Goal: Download file/media

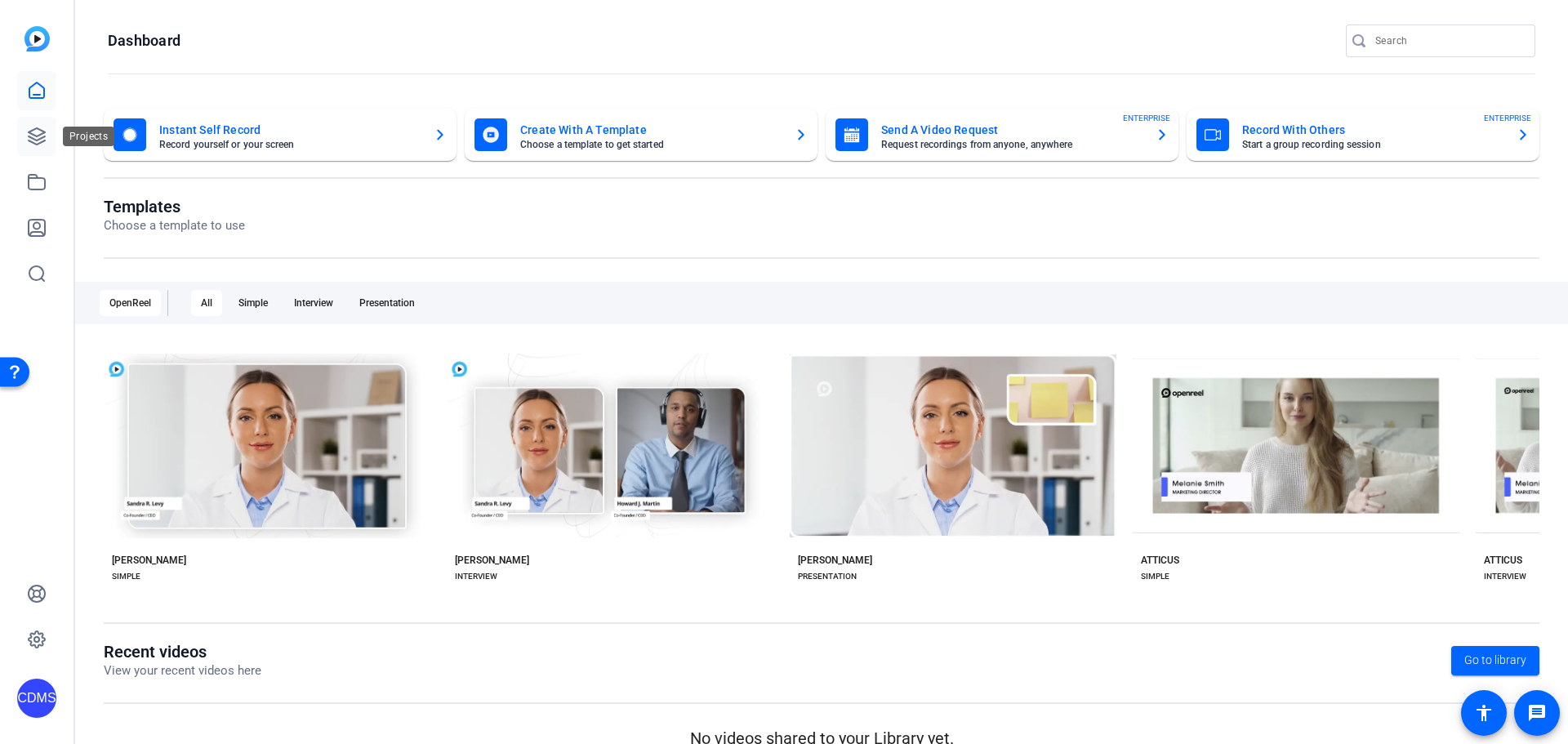
click at [37, 129] on icon at bounding box center [37, 136] width 16 height 16
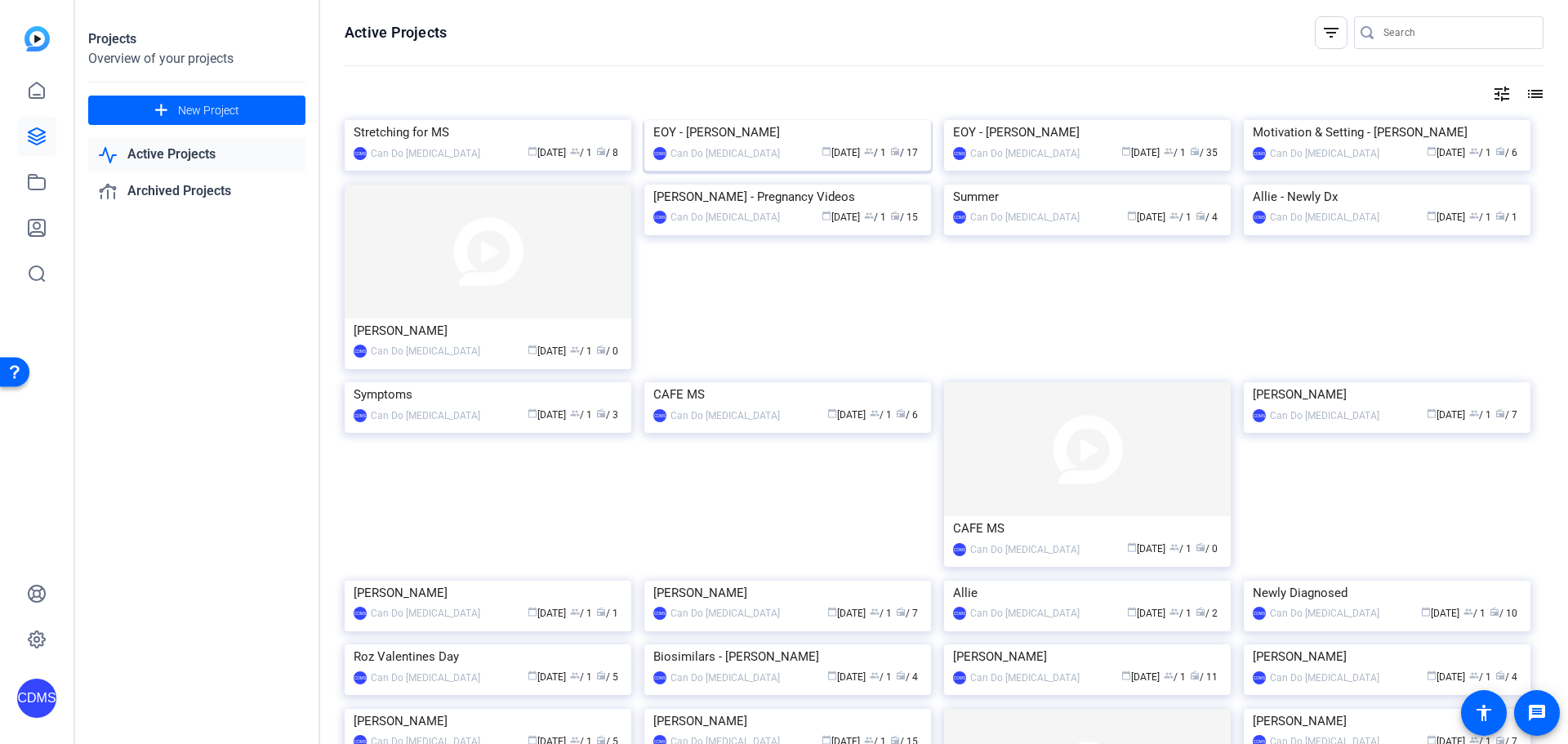
click at [808, 120] on img at bounding box center [787, 120] width 286 height 0
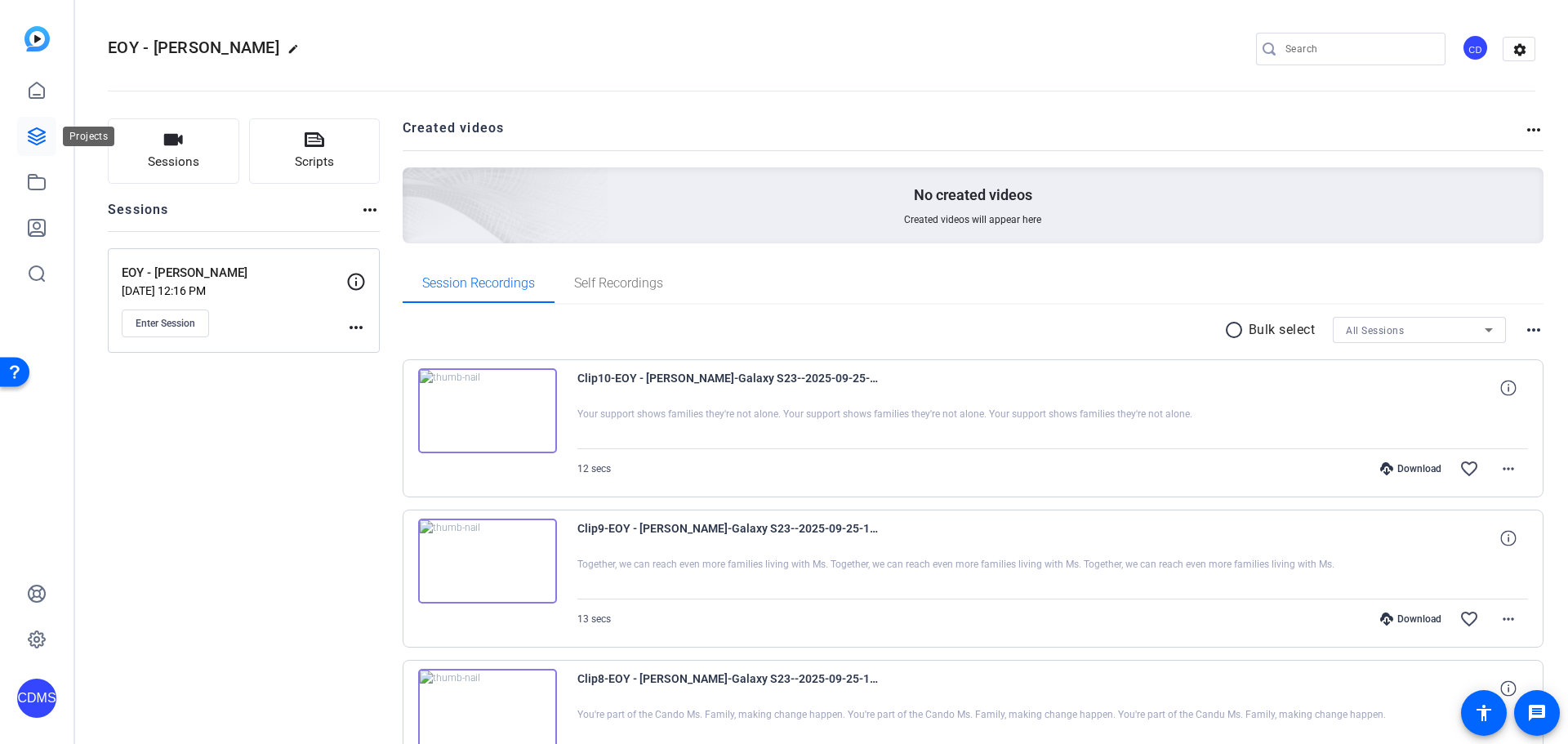
click at [44, 142] on icon at bounding box center [37, 136] width 16 height 16
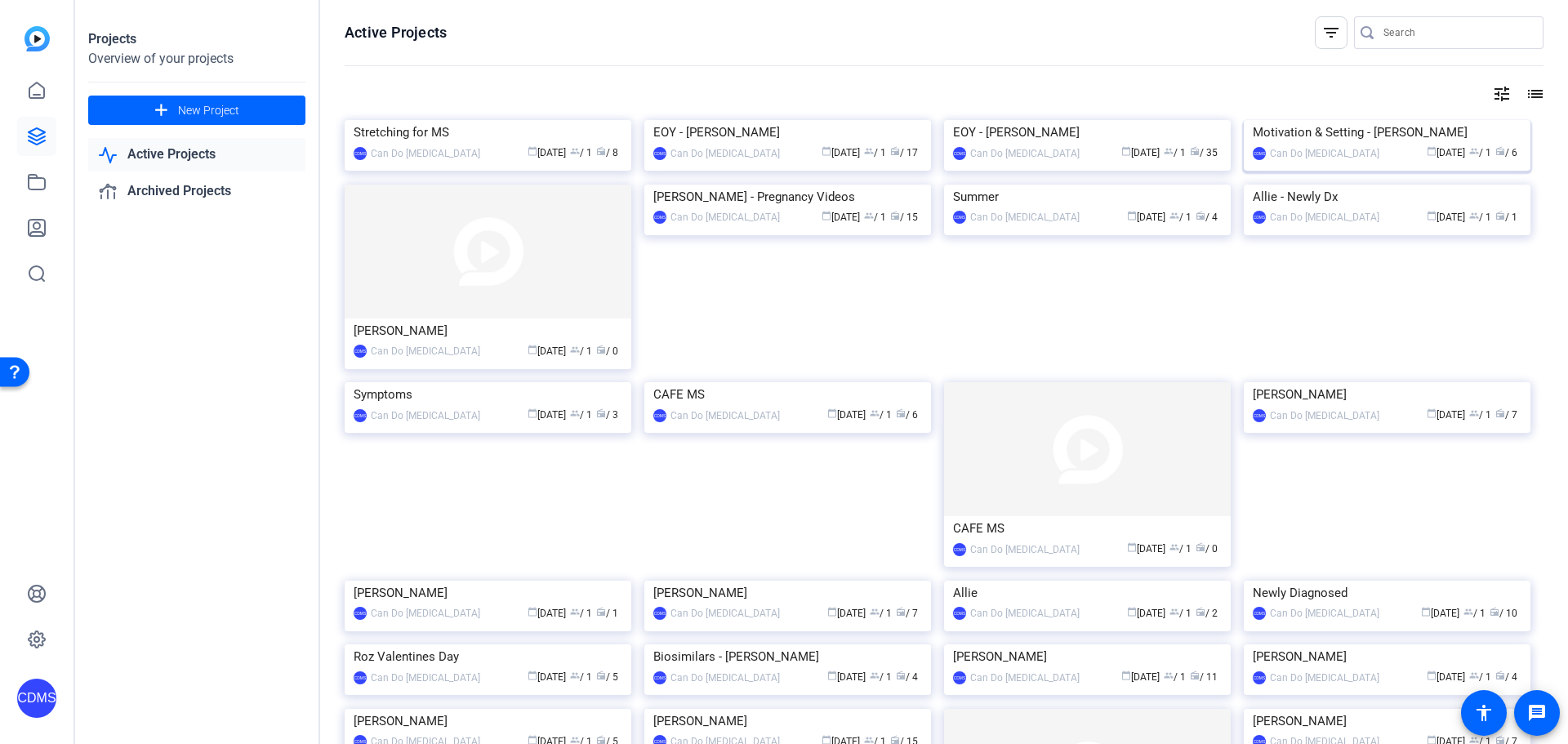
click at [1335, 120] on img at bounding box center [1387, 120] width 286 height 0
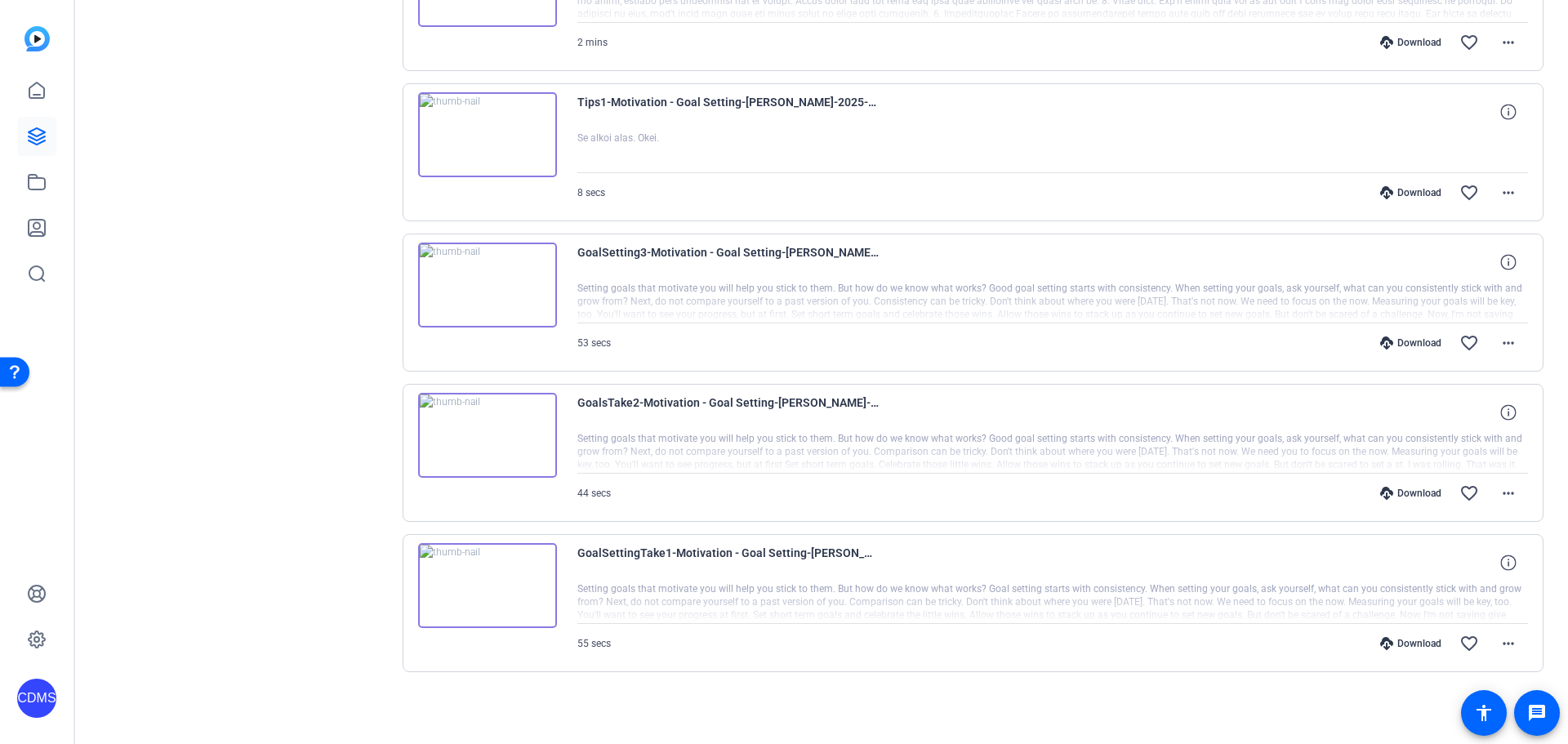
scroll to position [578, 0]
click at [1514, 648] on span at bounding box center [1507, 643] width 39 height 39
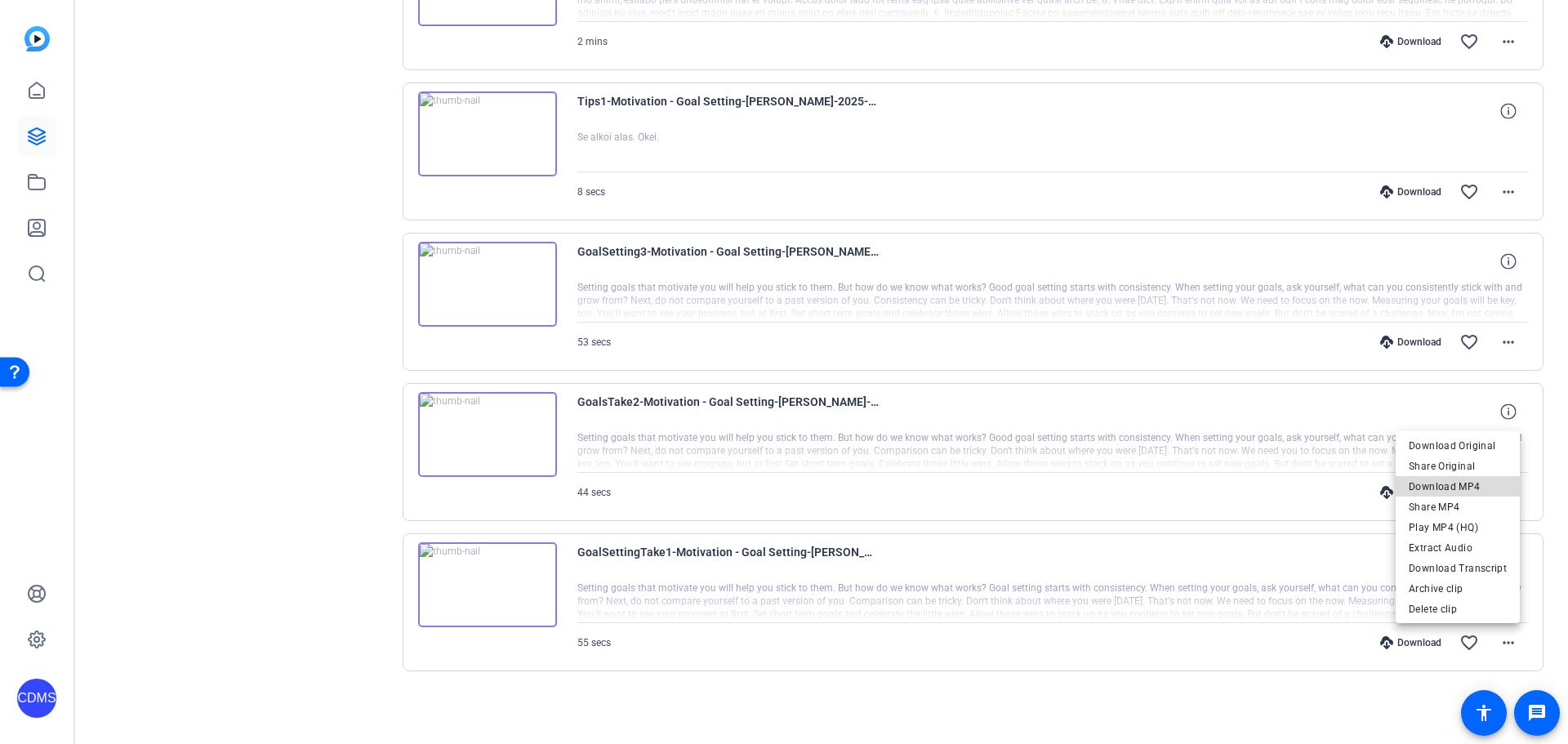
click at [1481, 490] on span "Download MP4" at bounding box center [1458, 487] width 98 height 20
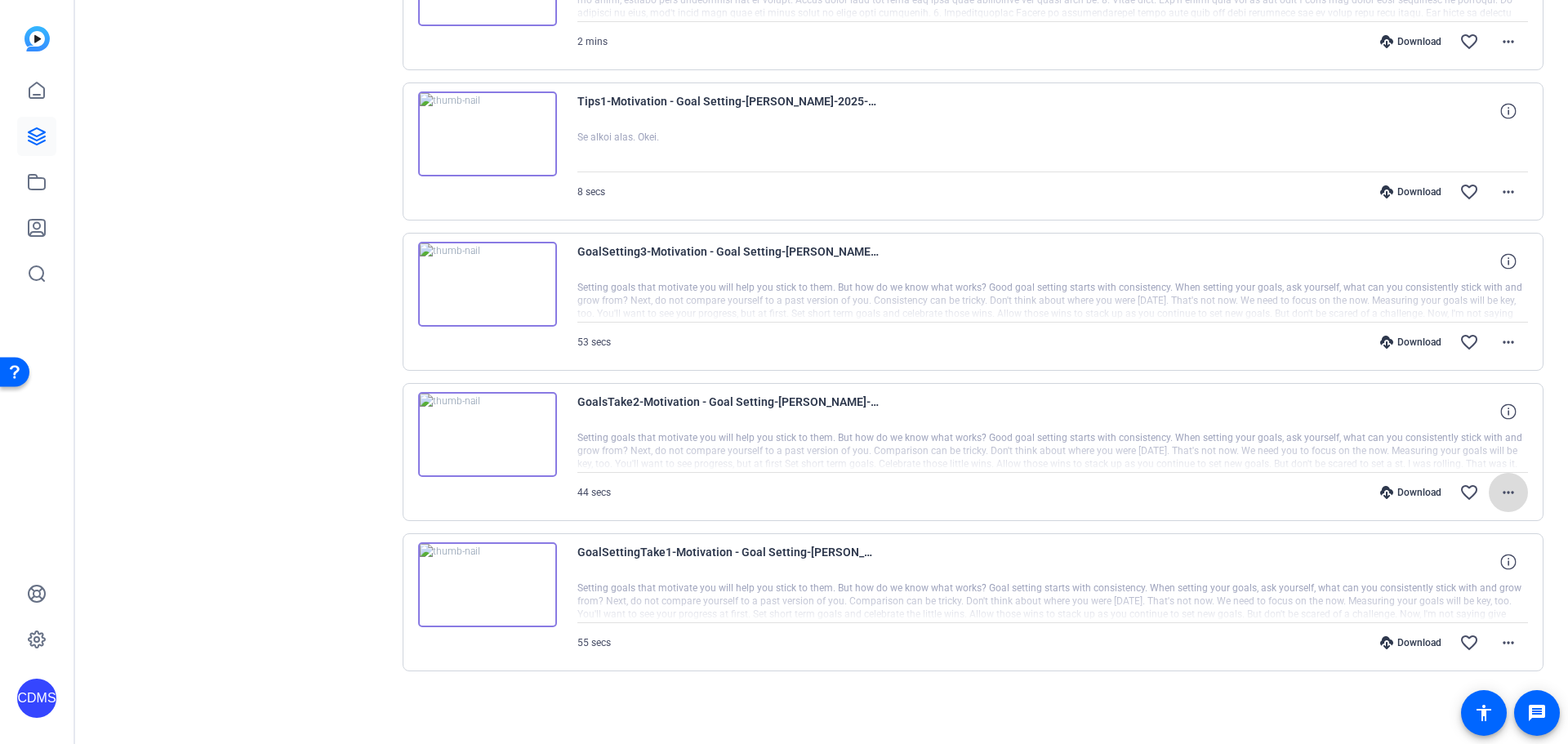
click at [1515, 486] on span at bounding box center [1507, 492] width 39 height 39
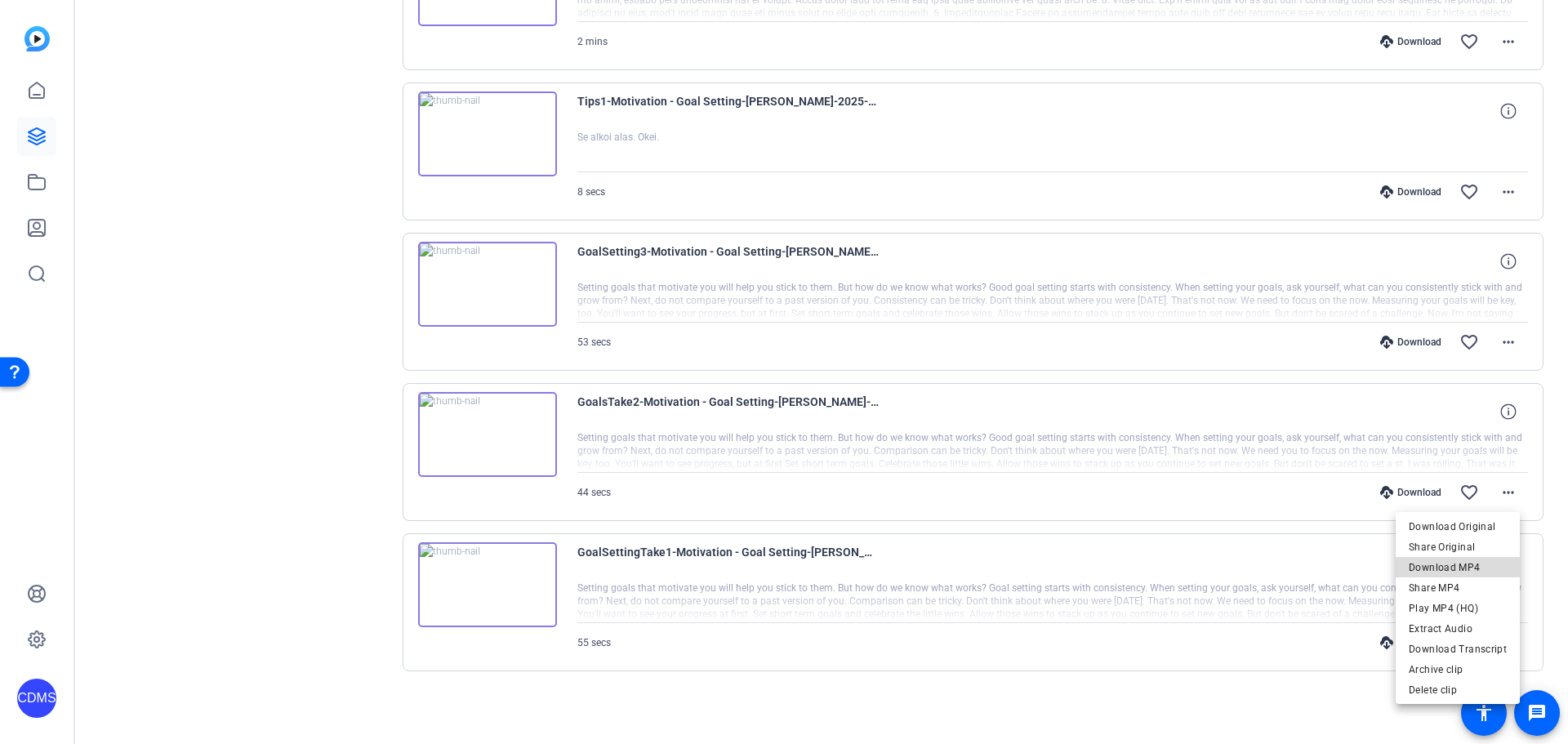
click at [1483, 570] on span "Download MP4" at bounding box center [1458, 568] width 98 height 20
drag, startPoint x: 1555, startPoint y: 467, endPoint x: 1509, endPoint y: 407, distance: 75.6
click at [1555, 466] on div "Sessions Scripts Sessions more_horiz Motivation & Goal Setting [DATE] 12:07 PM …" at bounding box center [821, 132] width 1492 height 1223
click at [1500, 341] on mat-icon "more_horiz" at bounding box center [1508, 342] width 20 height 20
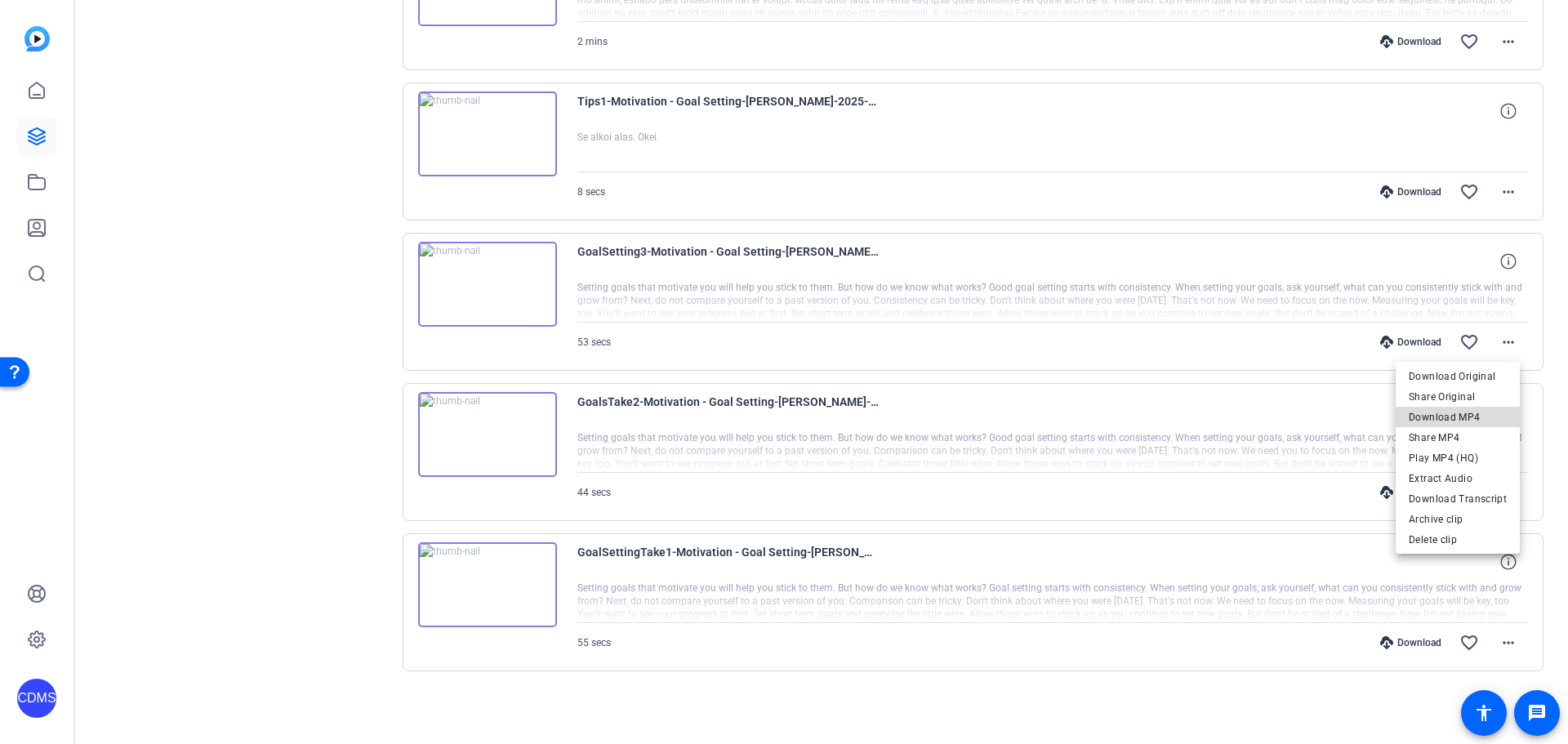
click at [1470, 415] on span "Download MP4" at bounding box center [1458, 418] width 98 height 20
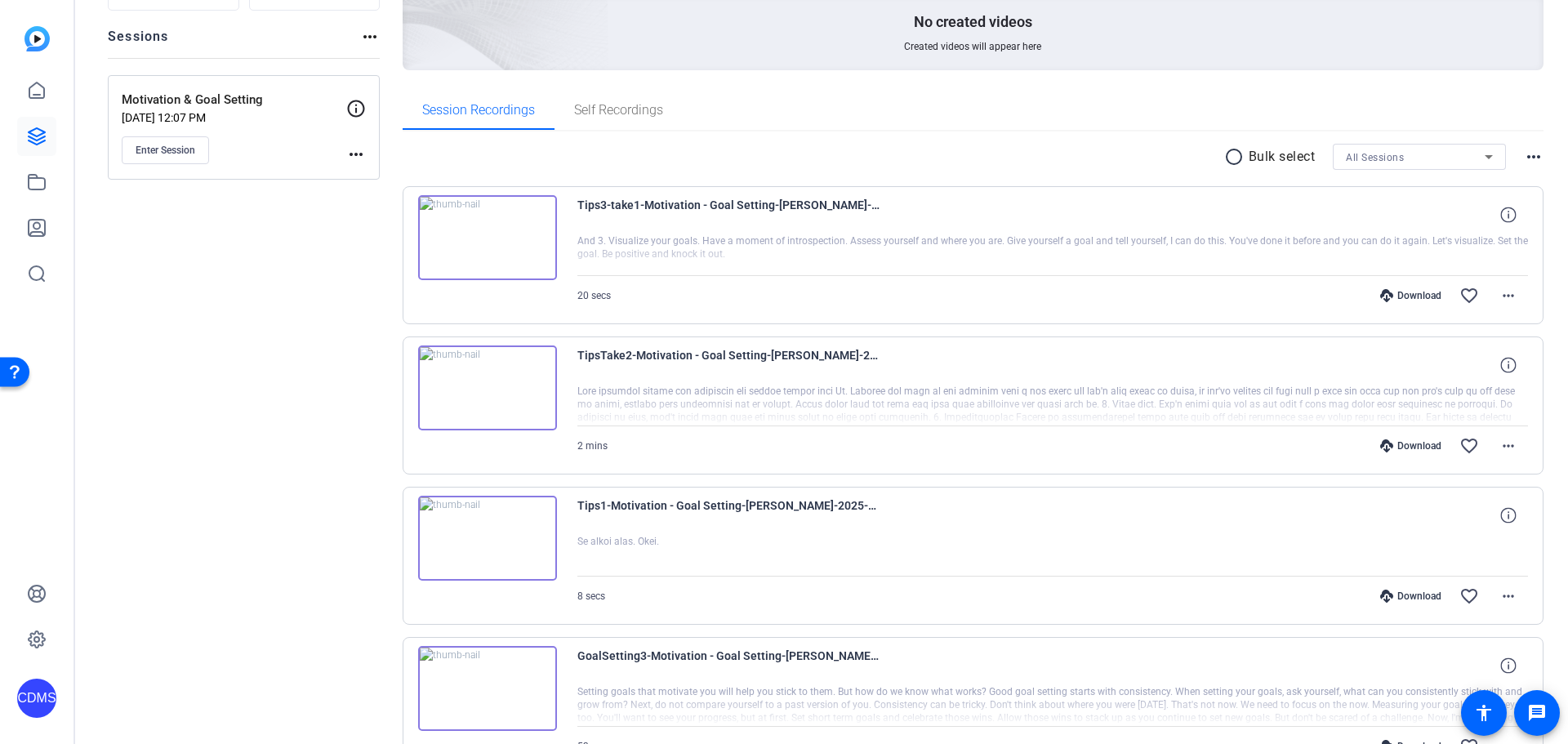
scroll to position [169, 0]
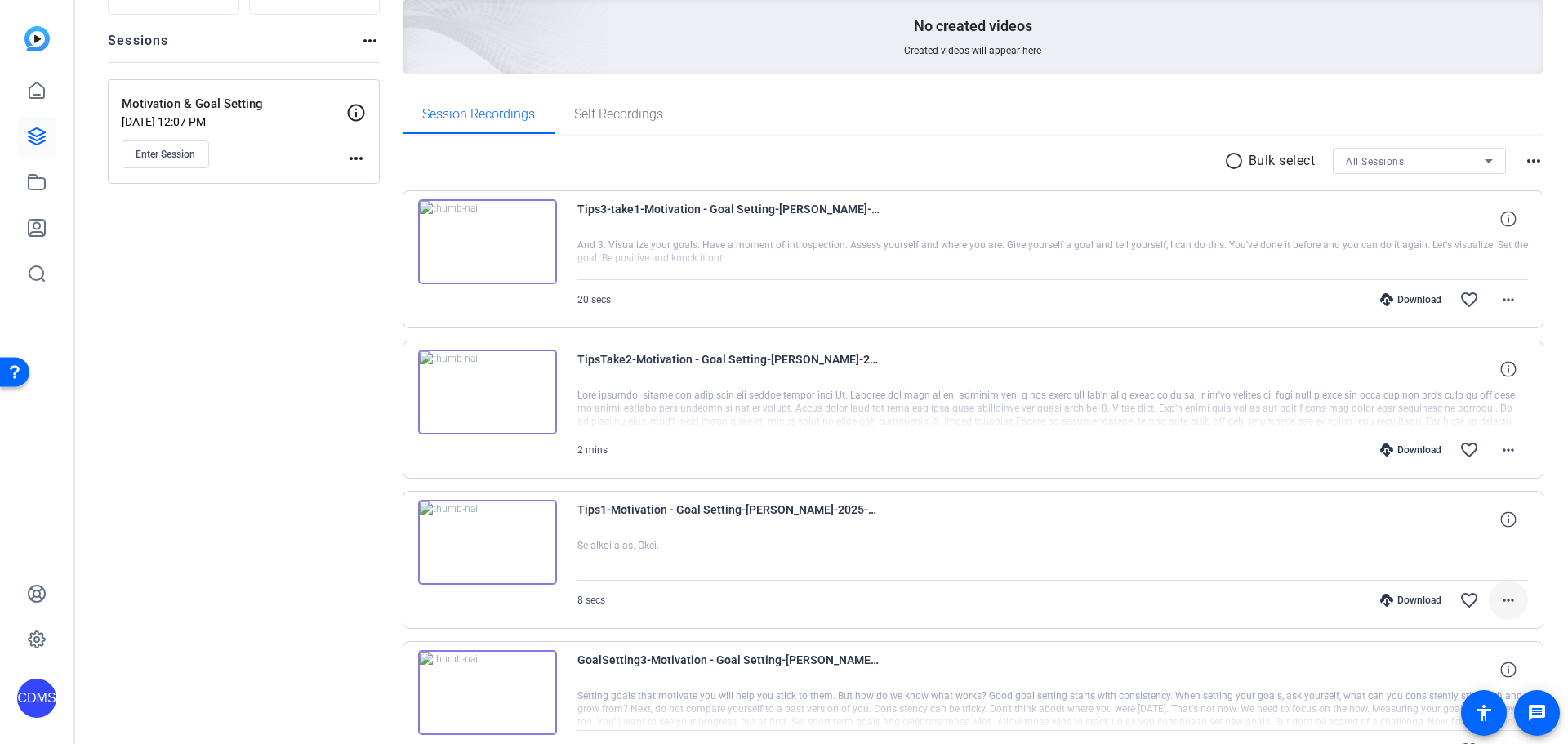
click at [1507, 606] on mat-icon "more_horiz" at bounding box center [1508, 601] width 20 height 20
click at [1468, 451] on span "Download MP4" at bounding box center [1458, 445] width 98 height 20
click at [1507, 455] on mat-icon "more_horiz" at bounding box center [1508, 451] width 20 height 20
click at [1456, 523] on span "Download MP4" at bounding box center [1458, 525] width 98 height 20
click at [1500, 294] on mat-icon "more_horiz" at bounding box center [1508, 300] width 20 height 20
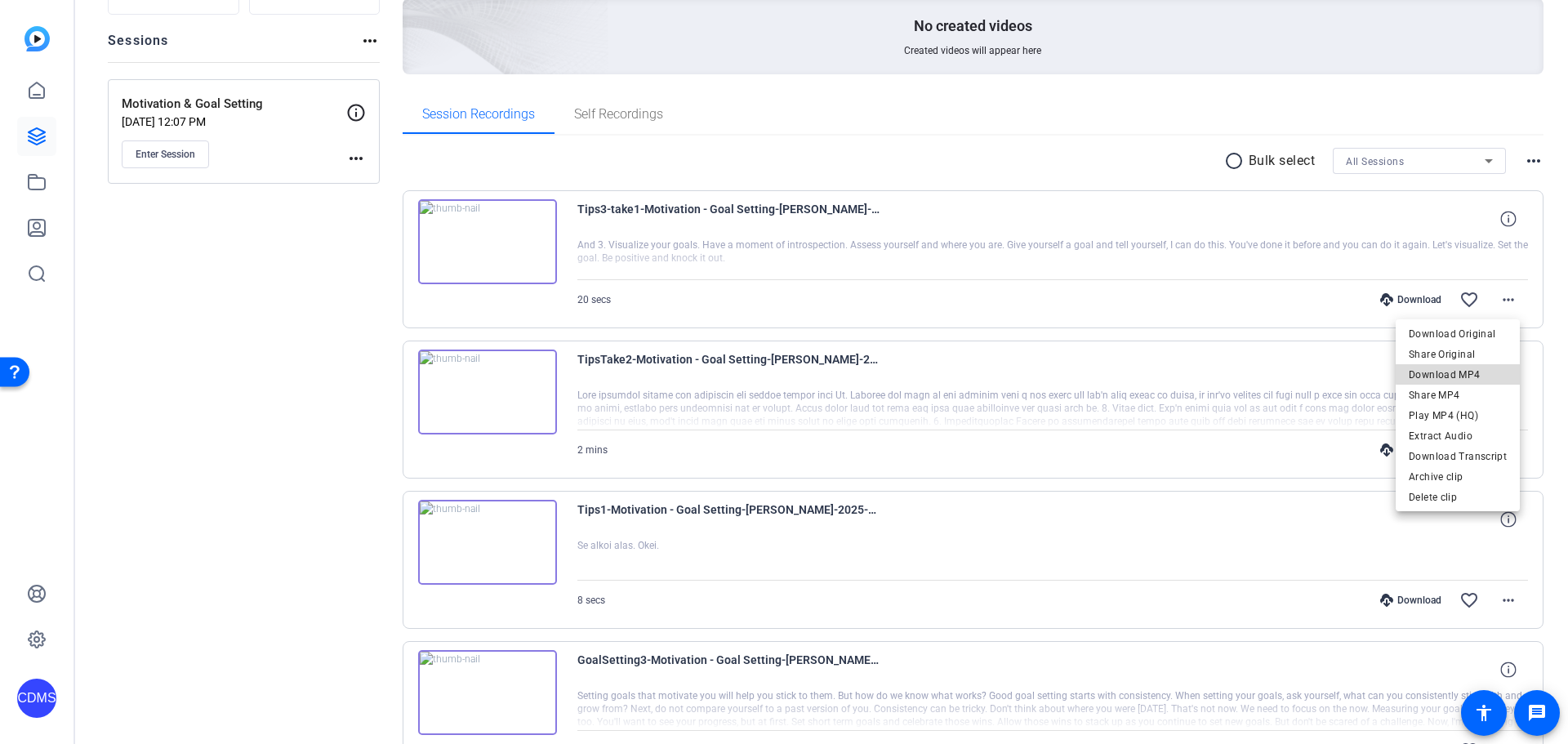
click at [1465, 373] on span "Download MP4" at bounding box center [1458, 375] width 98 height 20
click at [1546, 250] on div "Sessions Scripts Sessions more_horiz Motivation & Goal Setting [DATE] 12:07 PM …" at bounding box center [821, 541] width 1492 height 1223
